Goal: Transaction & Acquisition: Purchase product/service

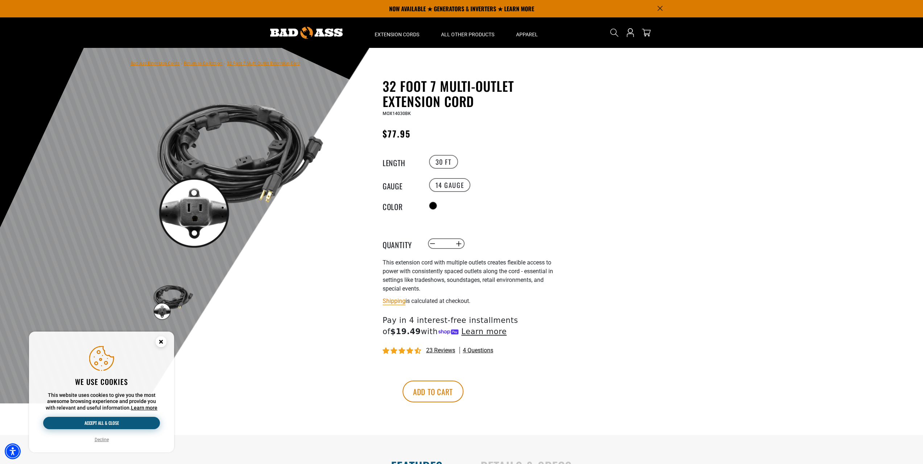
click at [106, 423] on button "Accept all & close" at bounding box center [101, 423] width 117 height 12
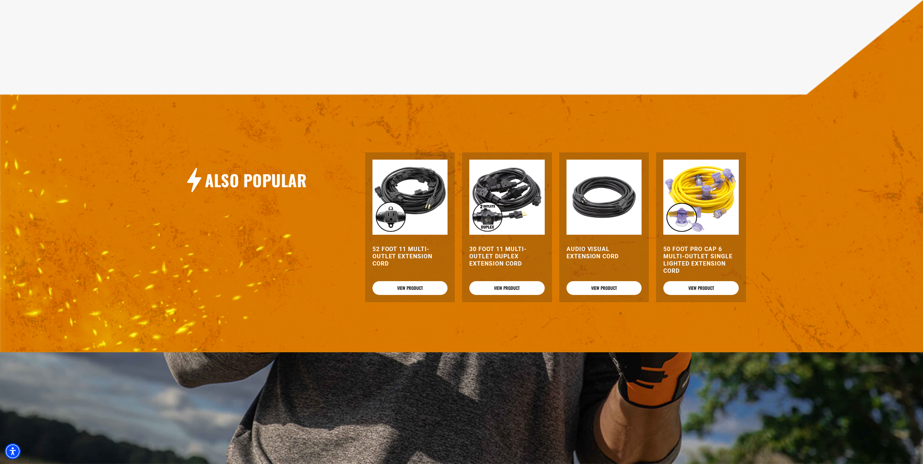
scroll to position [665, 0]
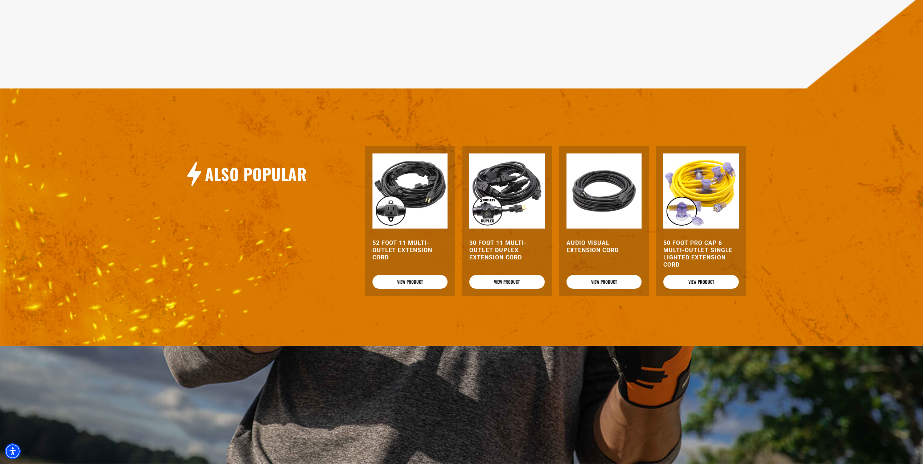
click at [505, 191] on img at bounding box center [506, 190] width 75 height 75
